Goal: Task Accomplishment & Management: Manage account settings

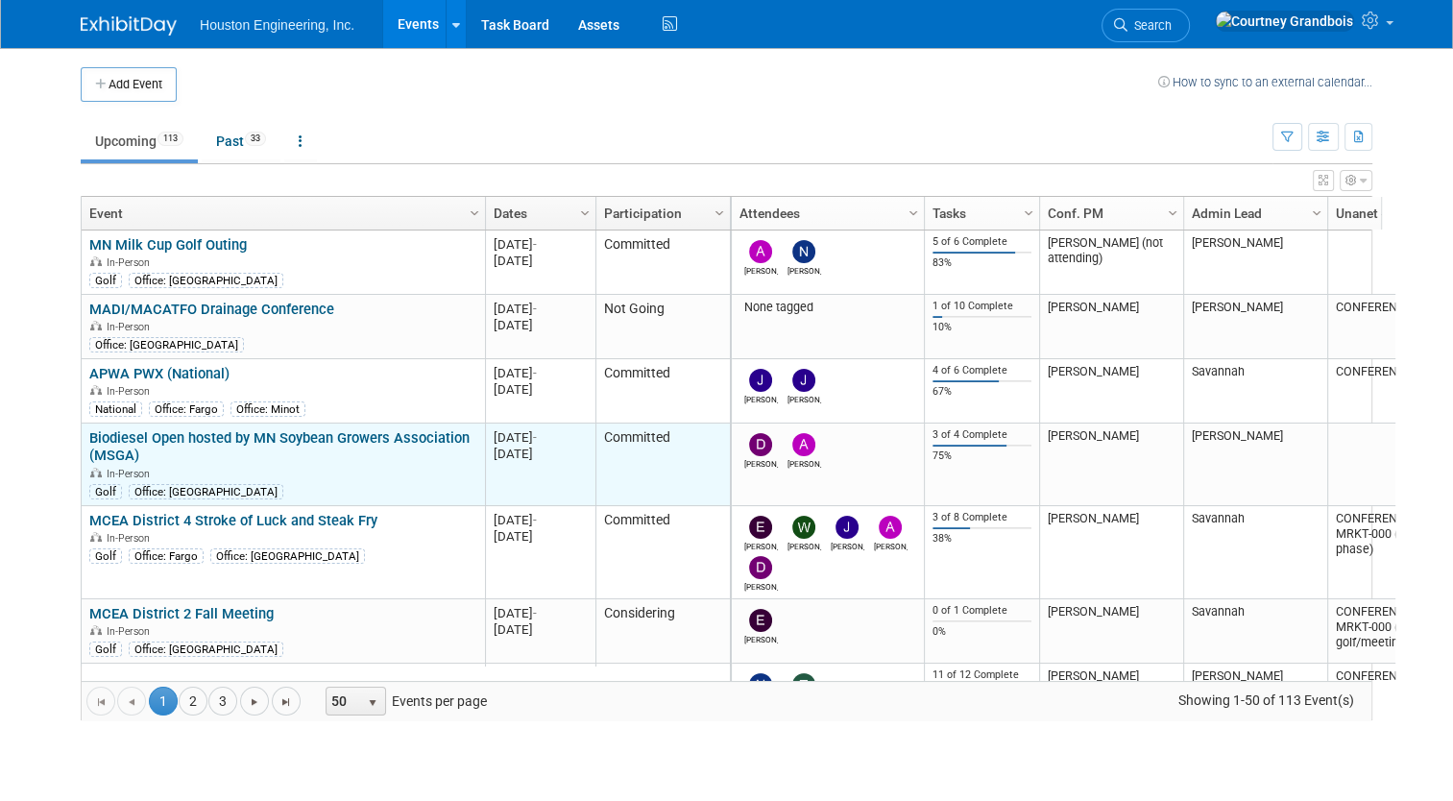
drag, startPoint x: 0, startPoint y: 351, endPoint x: 100, endPoint y: 451, distance: 141.9
click at [5, 359] on body "Houston Engineering, Inc. Events Add Event Bulk Upload Events Shareable Event B…" at bounding box center [726, 400] width 1453 height 801
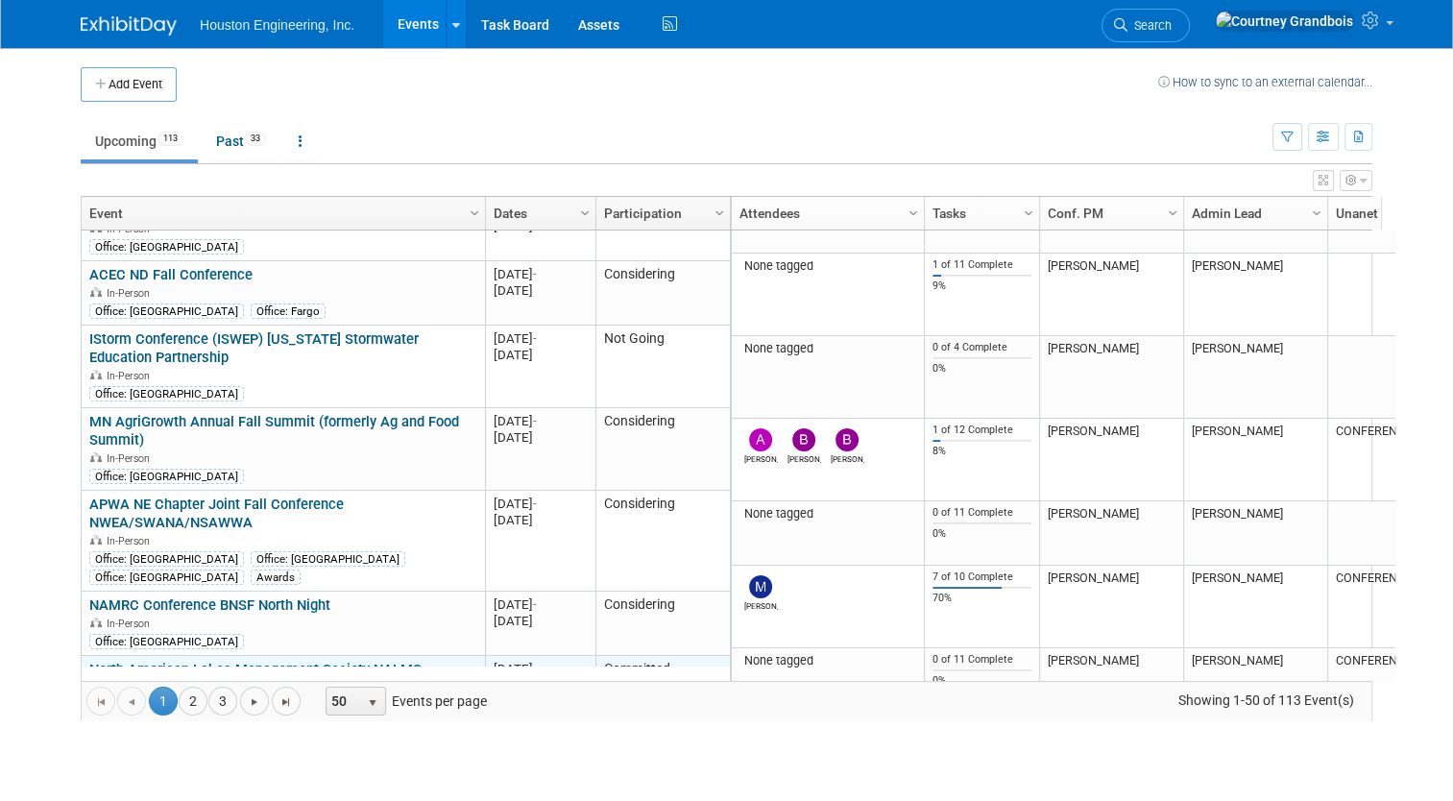
scroll to position [3042, 0]
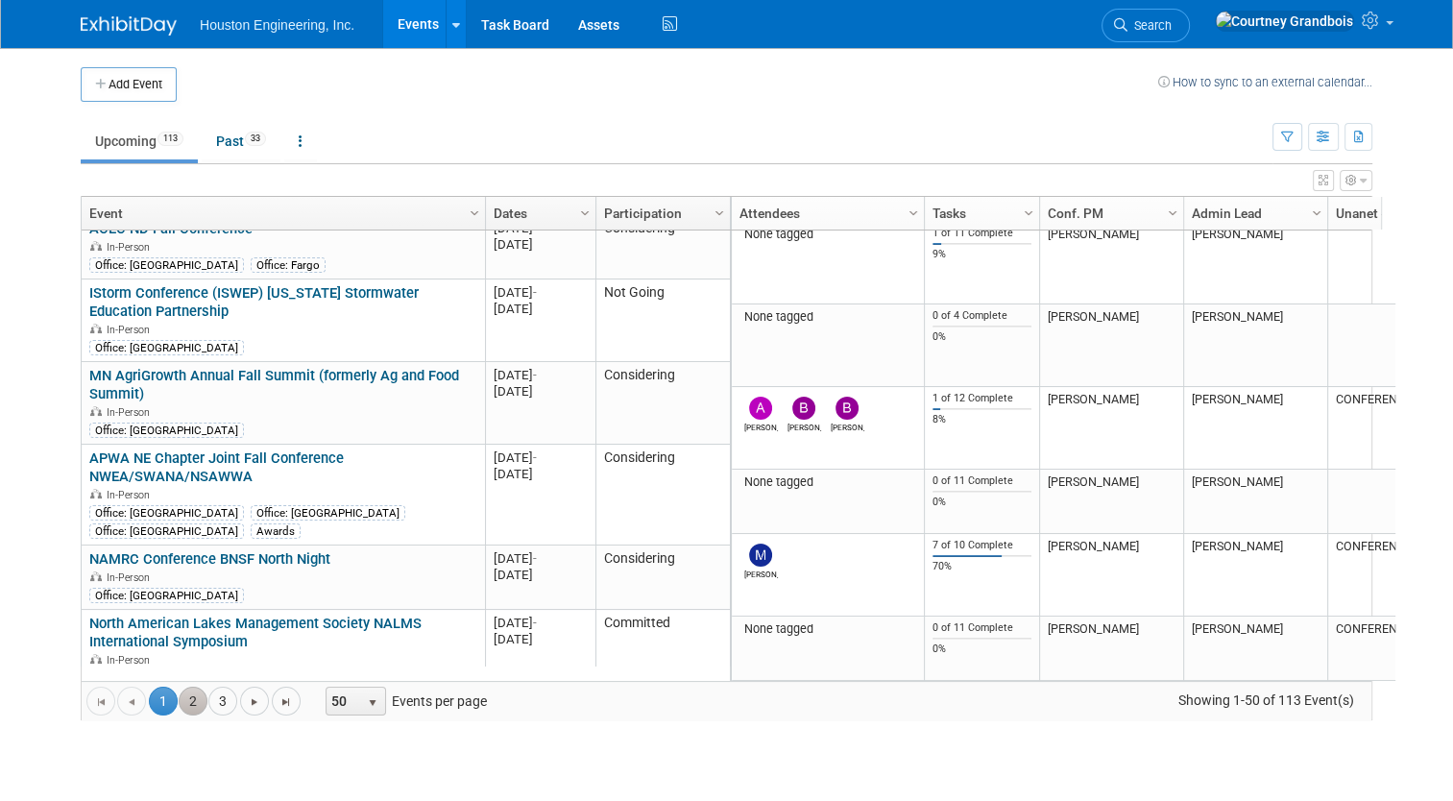
click at [181, 701] on link "2" at bounding box center [193, 701] width 29 height 29
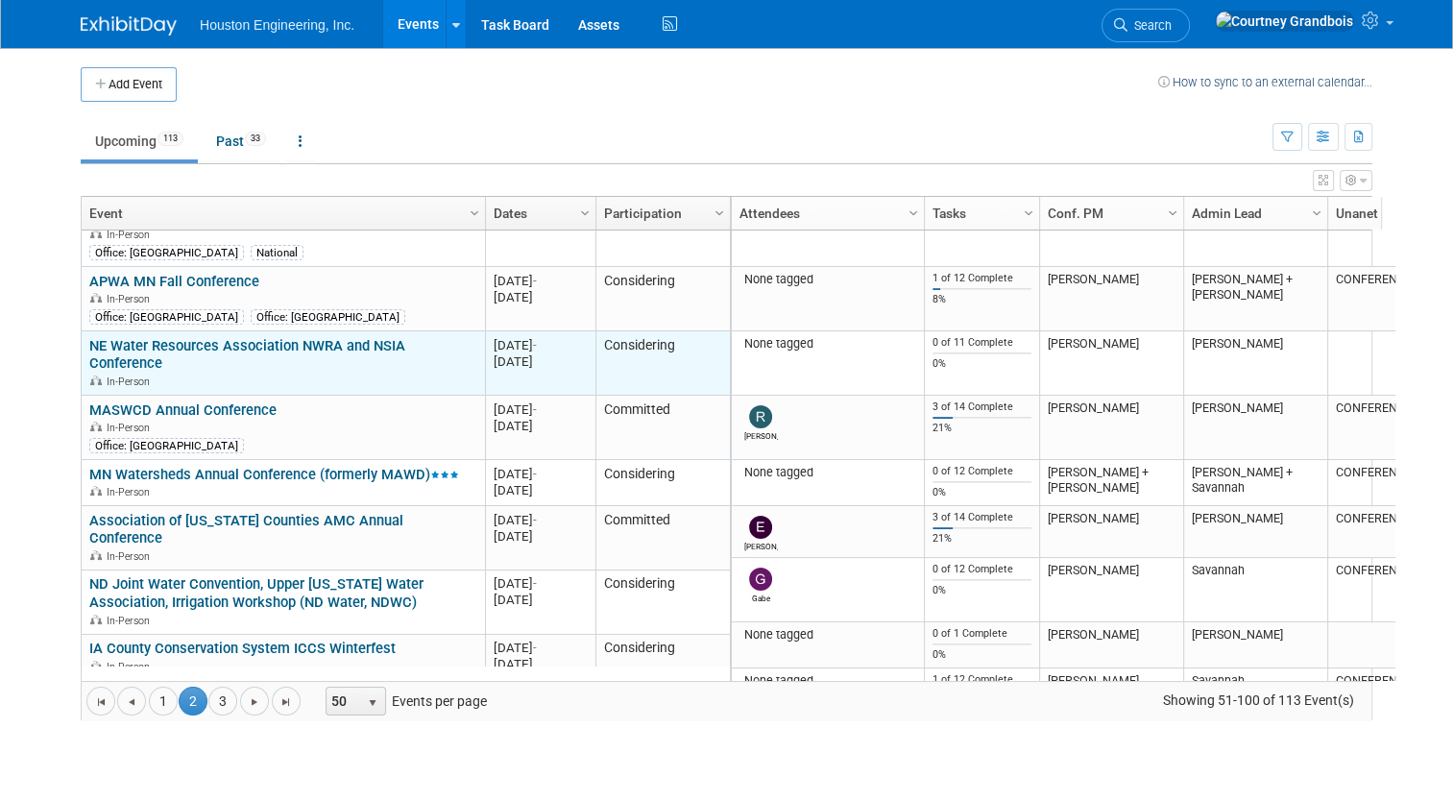
scroll to position [0, 0]
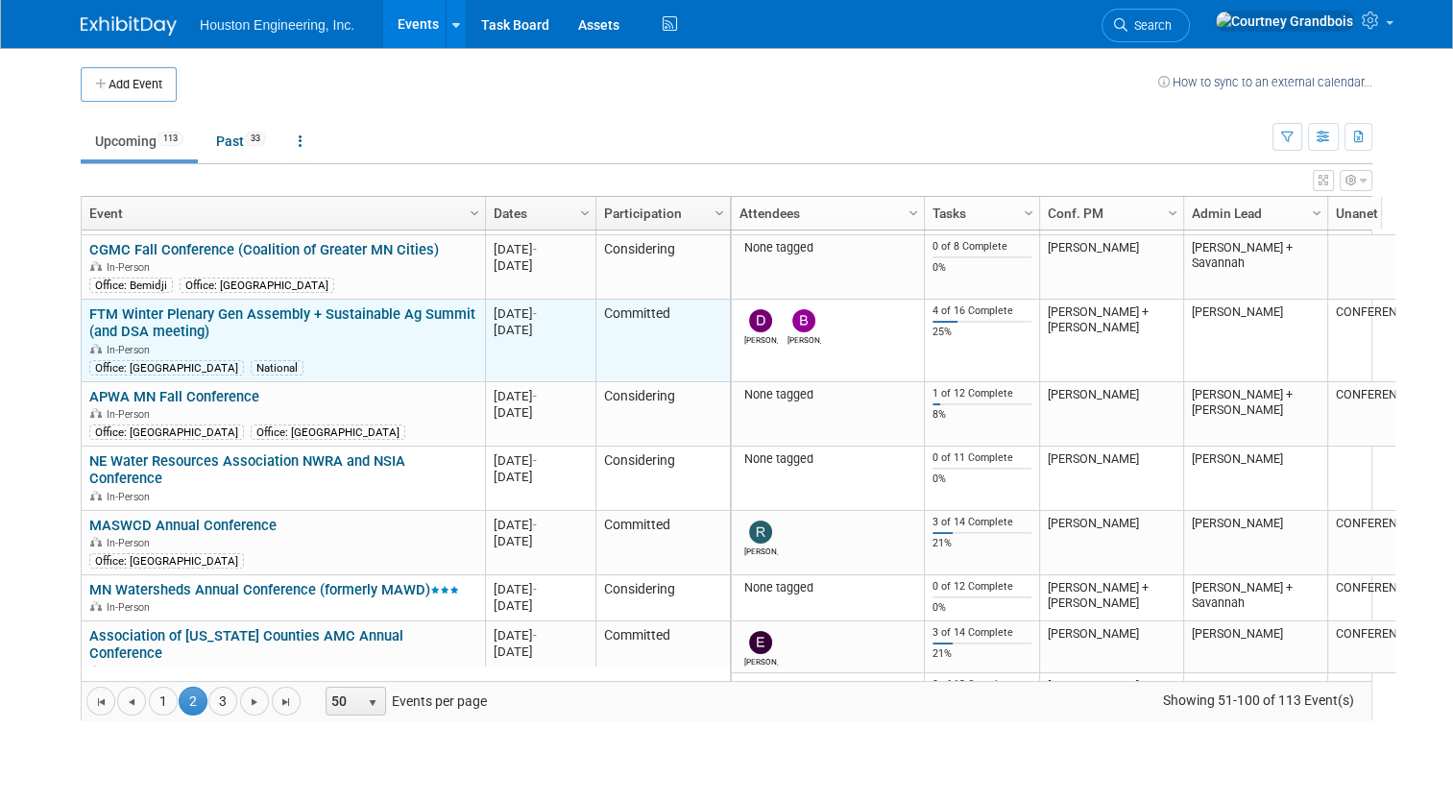
click at [298, 314] on link "FTM Winter Plenary Gen Assembly + Sustainable Ag Summit (and DSA meeting)" at bounding box center [282, 323] width 386 height 36
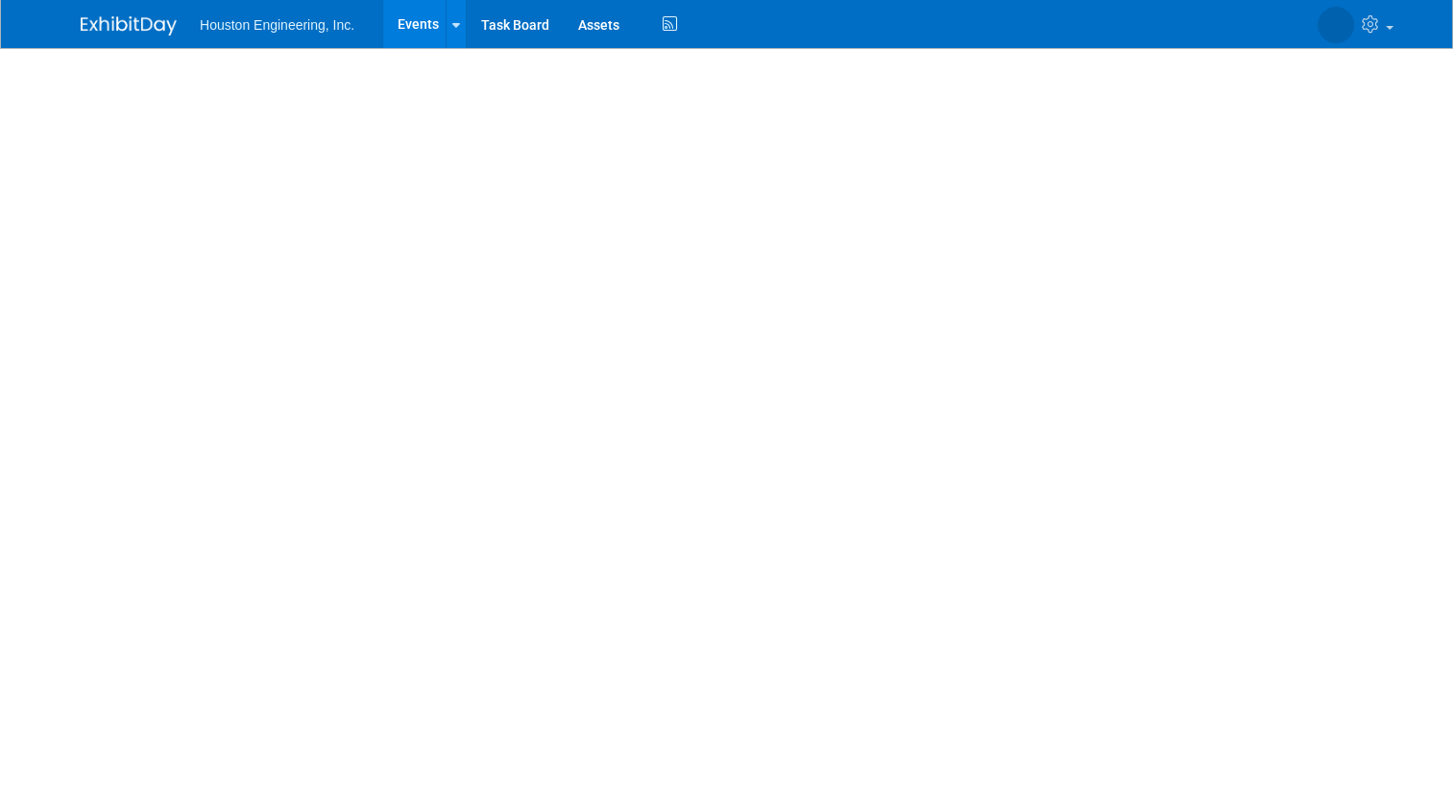
select select "2 - Post KO/Active Planning"
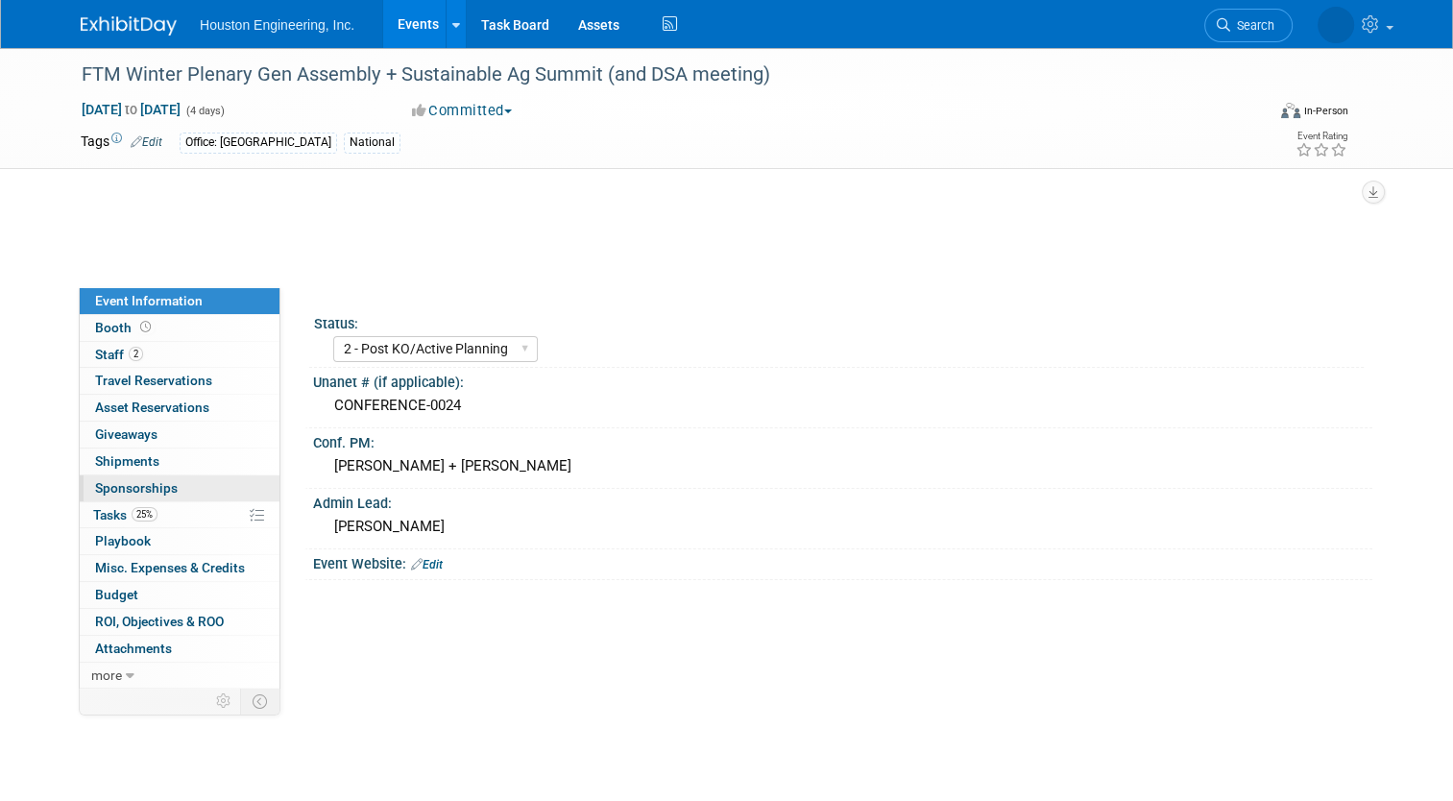
select select "Pending"
select select "Multi-sector/Any/All"
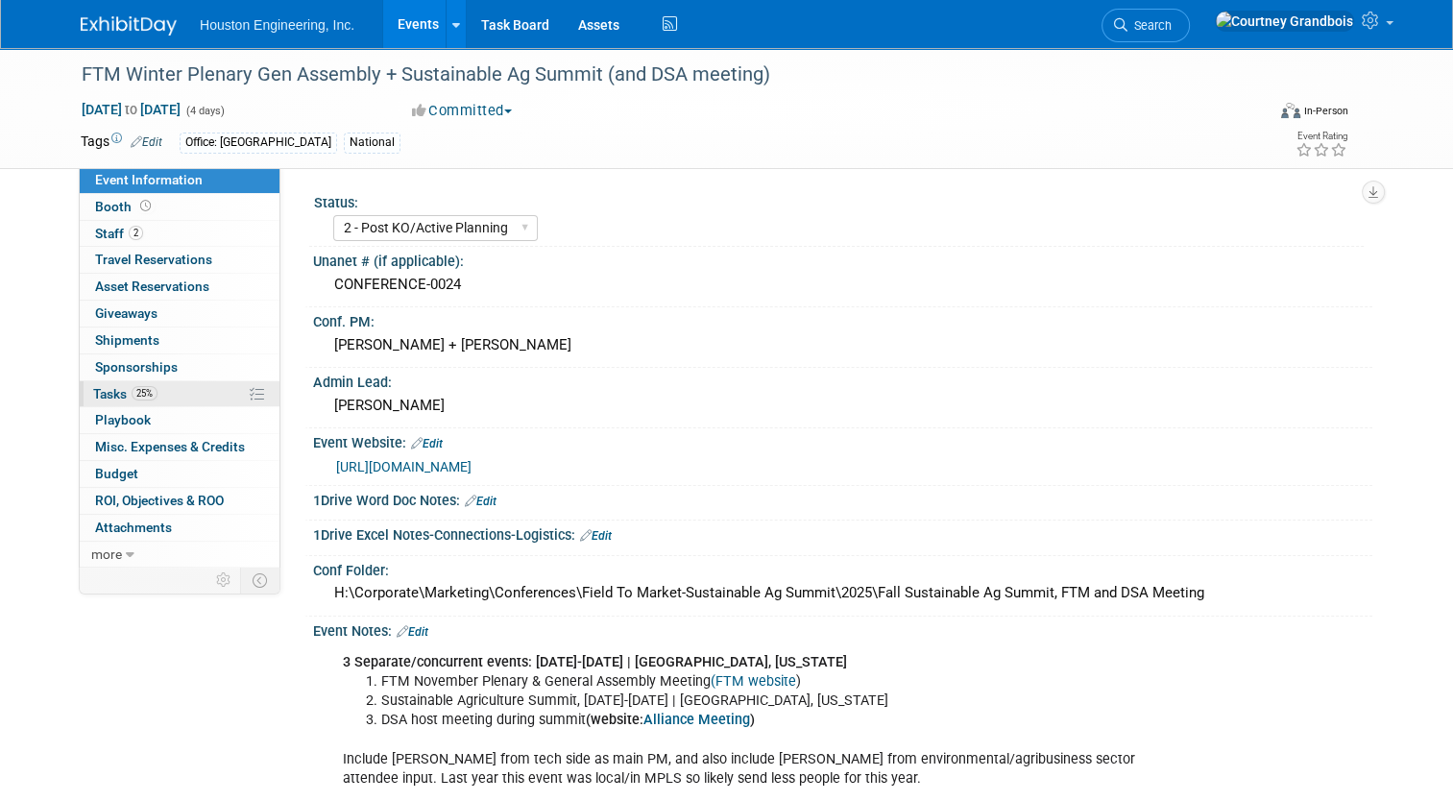
click at [178, 390] on link "25% Tasks 25%" at bounding box center [180, 394] width 200 height 26
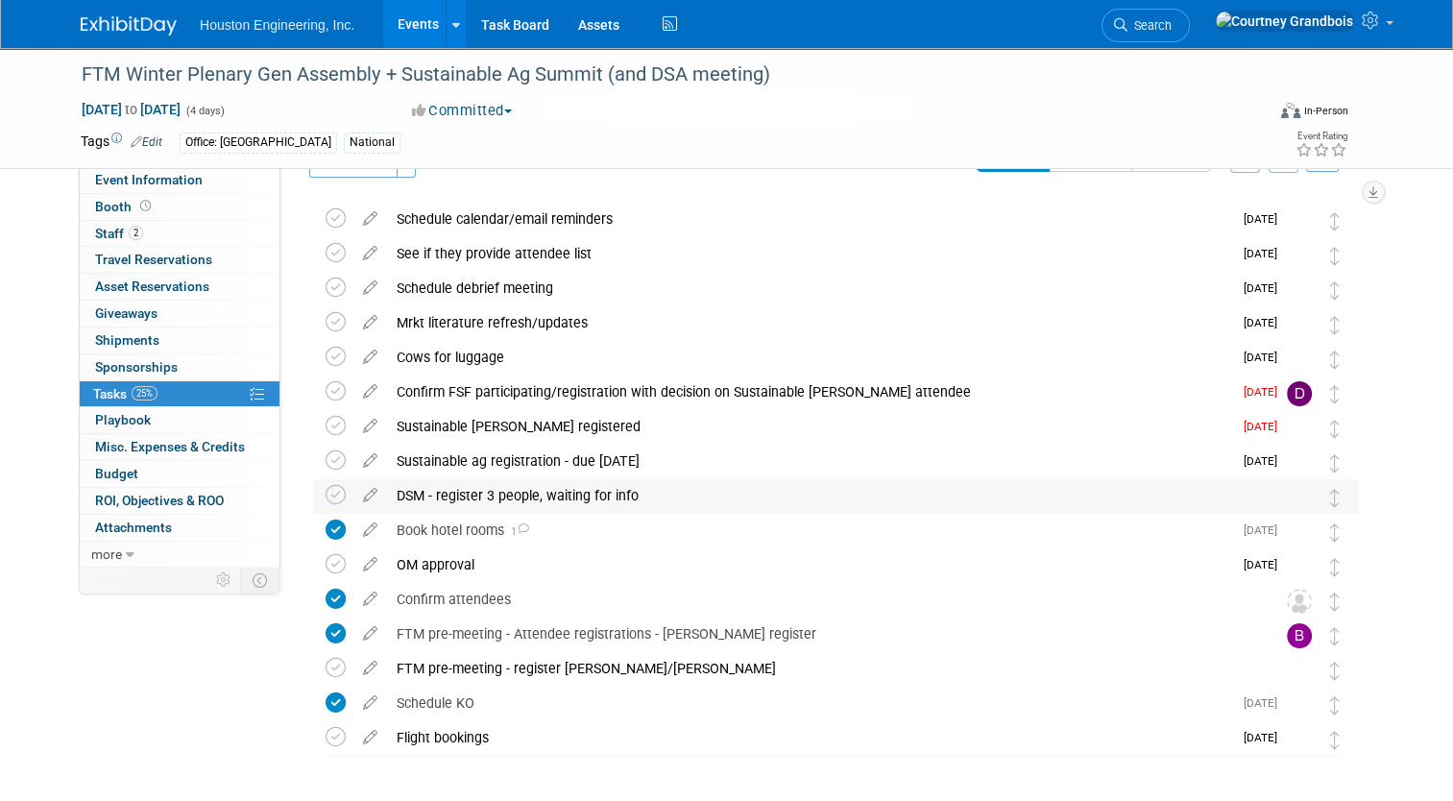
scroll to position [117, 0]
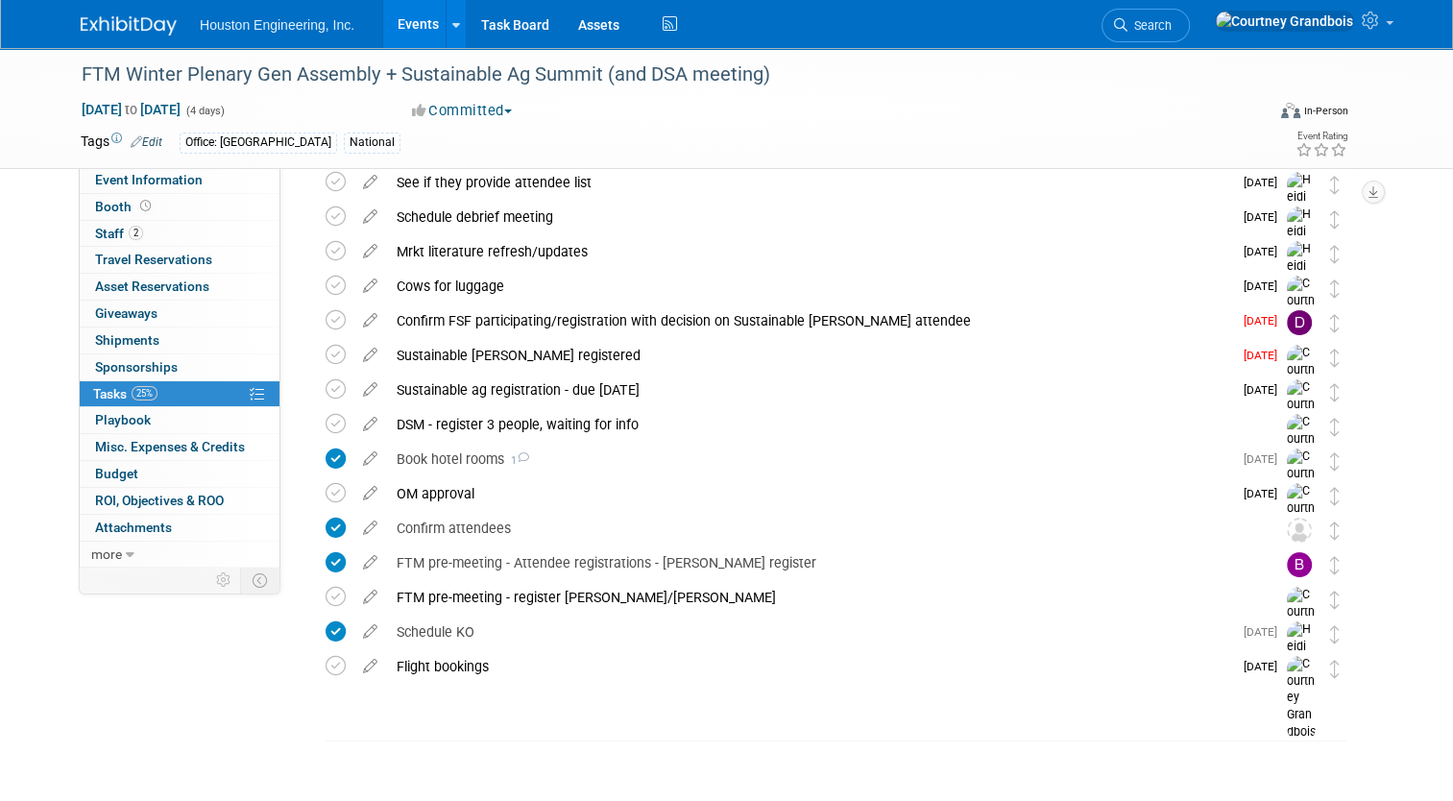
click at [12, 436] on div "FTM Winter Plenary Gen Assembly + Sustainable Ag Summit (and DSA meeting) Nov 1…" at bounding box center [726, 366] width 1453 height 871
click at [434, 352] on div "Sustainable Ag booth registered" at bounding box center [809, 355] width 845 height 33
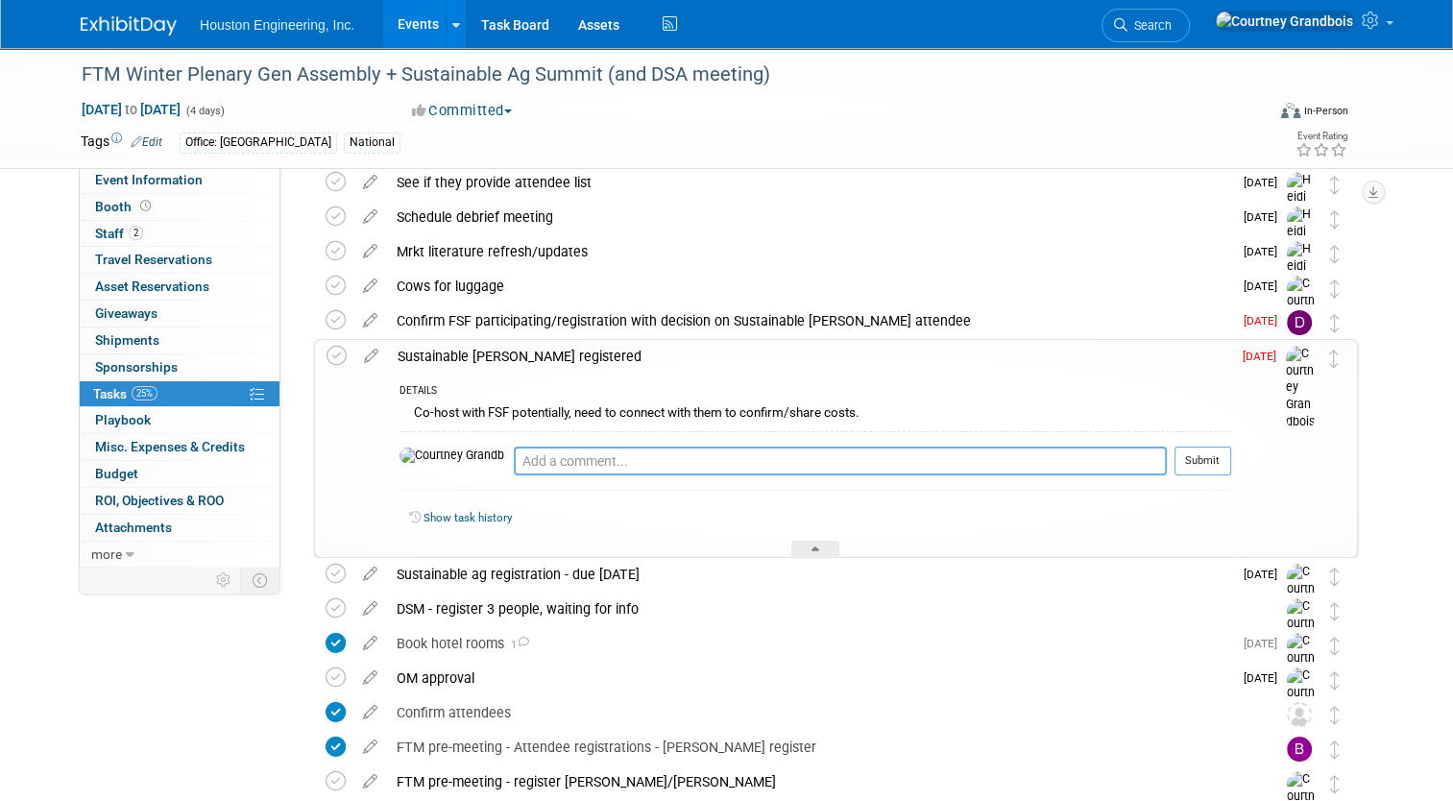
click at [514, 469] on textarea at bounding box center [840, 461] width 653 height 29
type textarea "FSF is going to take the lead on purchasing the booth"
click at [1221, 464] on button "Submit" at bounding box center [1202, 461] width 57 height 29
click at [327, 319] on icon at bounding box center [336, 320] width 20 height 20
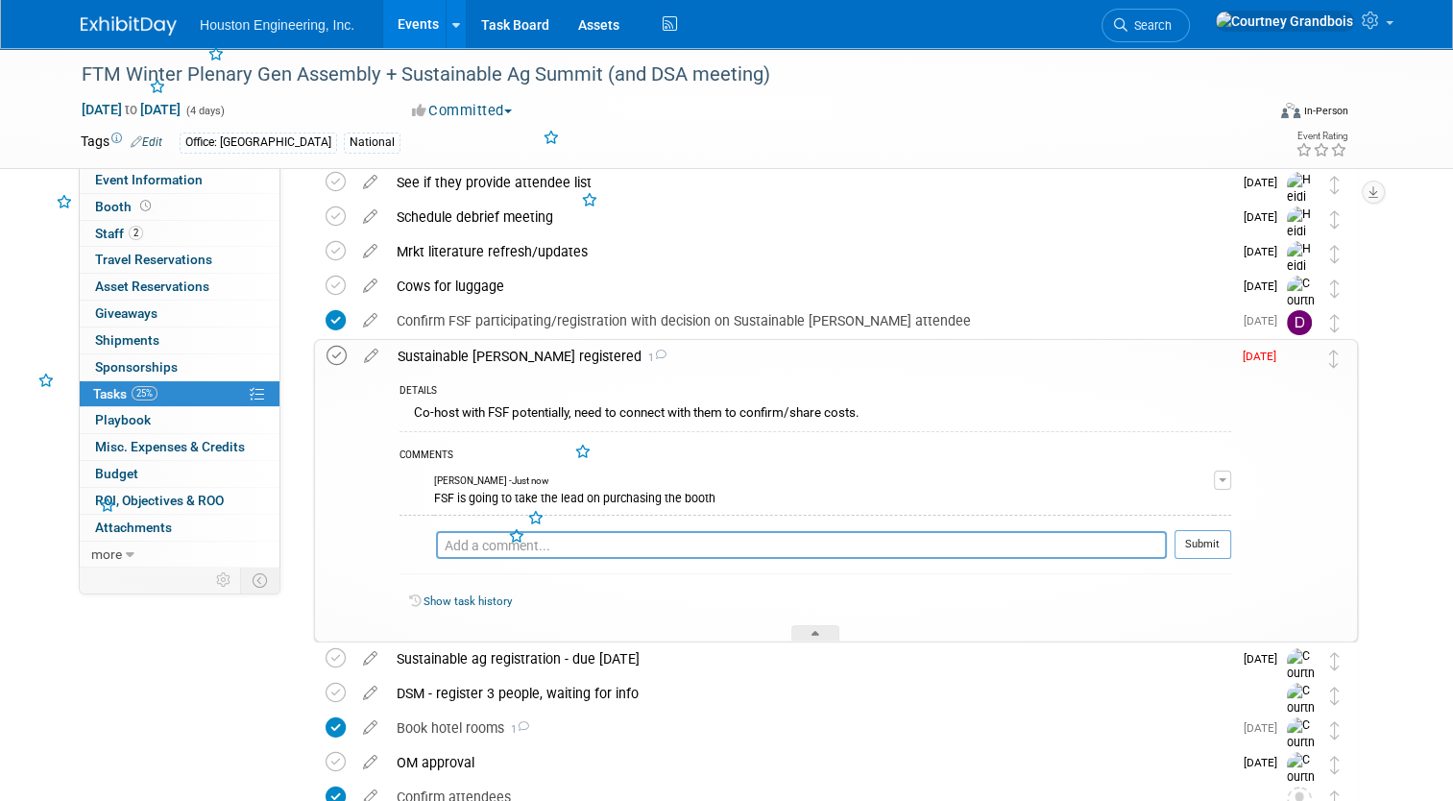
click at [329, 352] on icon at bounding box center [336, 356] width 20 height 20
